Goal: Navigation & Orientation: Find specific page/section

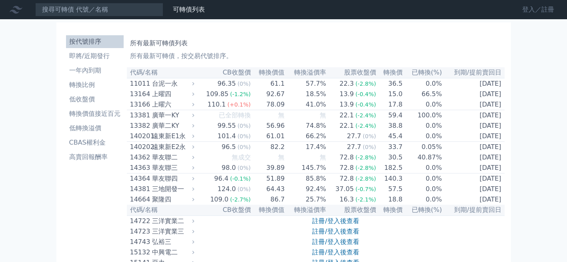
click at [526, 12] on link "登入／註冊" at bounding box center [538, 9] width 45 height 13
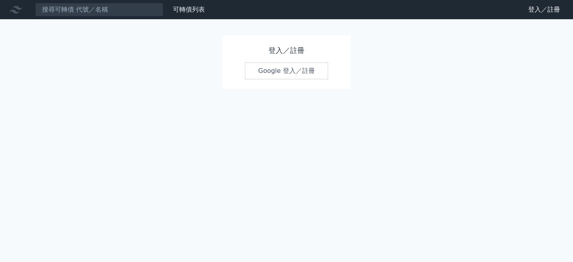
click at [267, 73] on link "Google 登入／註冊" at bounding box center [286, 70] width 83 height 17
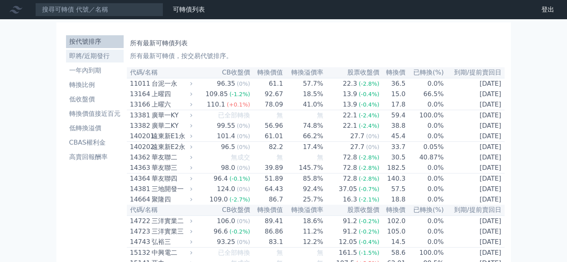
click at [78, 56] on li "即將/近期發行" at bounding box center [95, 56] width 58 height 10
